Goal: Task Accomplishment & Management: Use online tool/utility

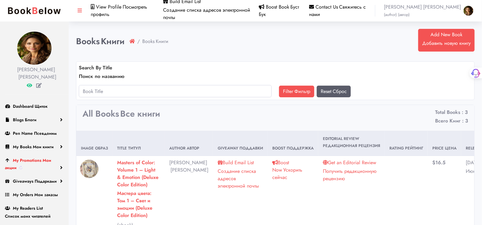
click at [42, 167] on sider-trans-text "Мои акции" at bounding box center [28, 163] width 46 height 13
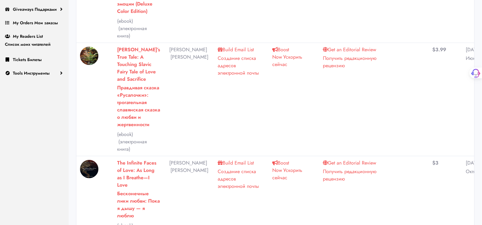
scroll to position [204, 0]
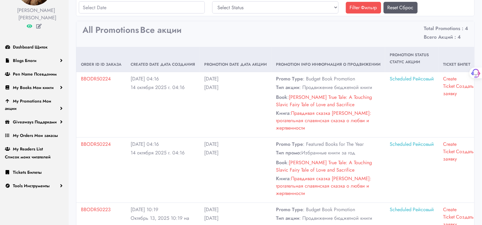
scroll to position [104, 0]
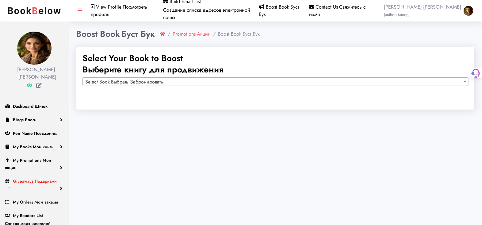
click at [52, 183] on sider-trans-text "Подарками" at bounding box center [46, 181] width 22 height 6
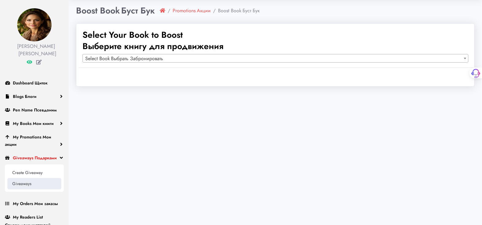
scroll to position [34, 0]
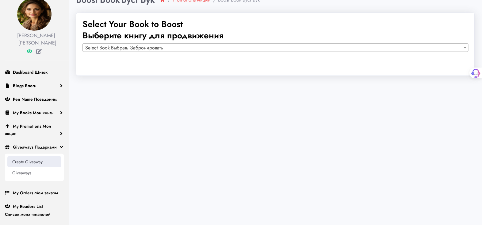
click at [34, 164] on link "Create Giveaway" at bounding box center [34, 161] width 54 height 11
